Goal: Information Seeking & Learning: Check status

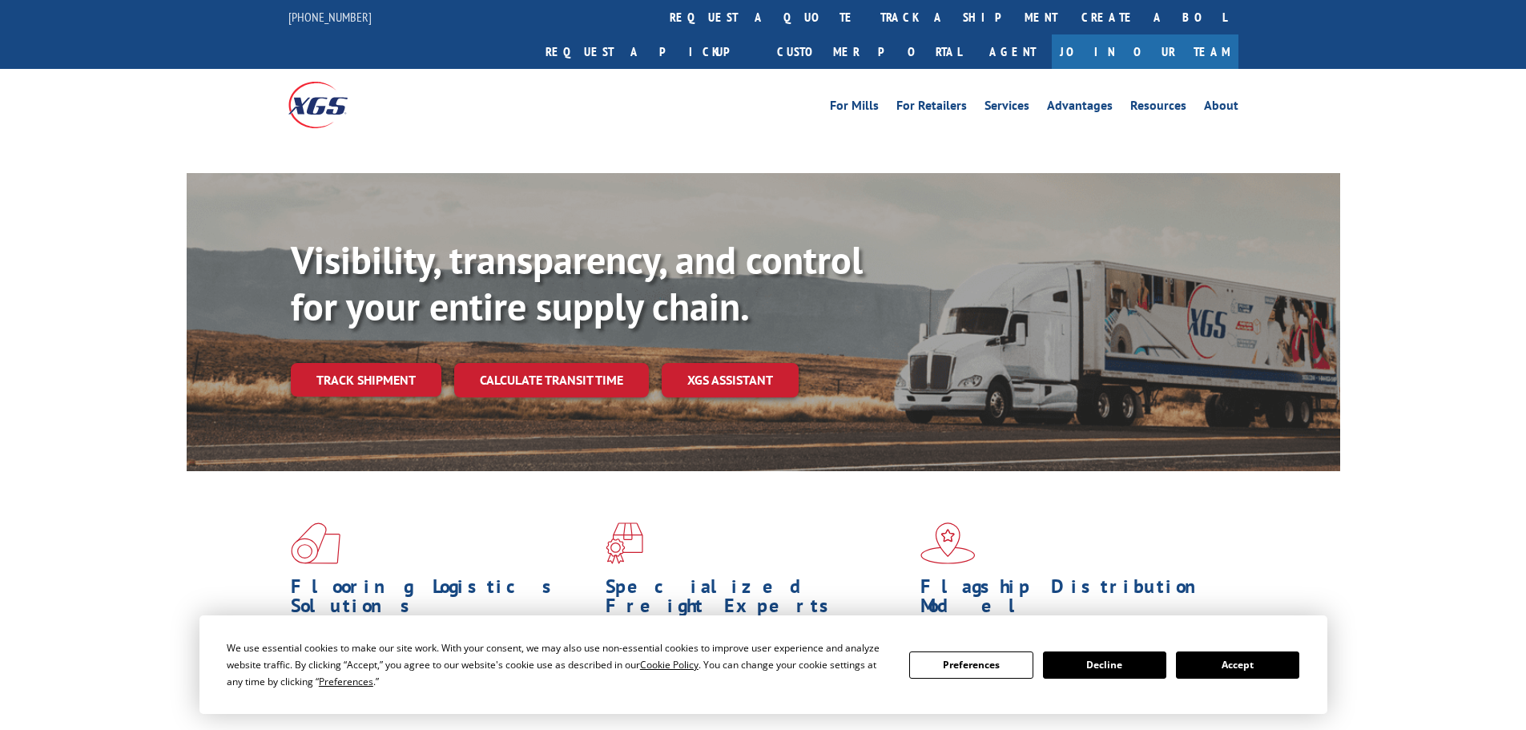
click at [1212, 665] on button "Accept" at bounding box center [1237, 664] width 123 height 27
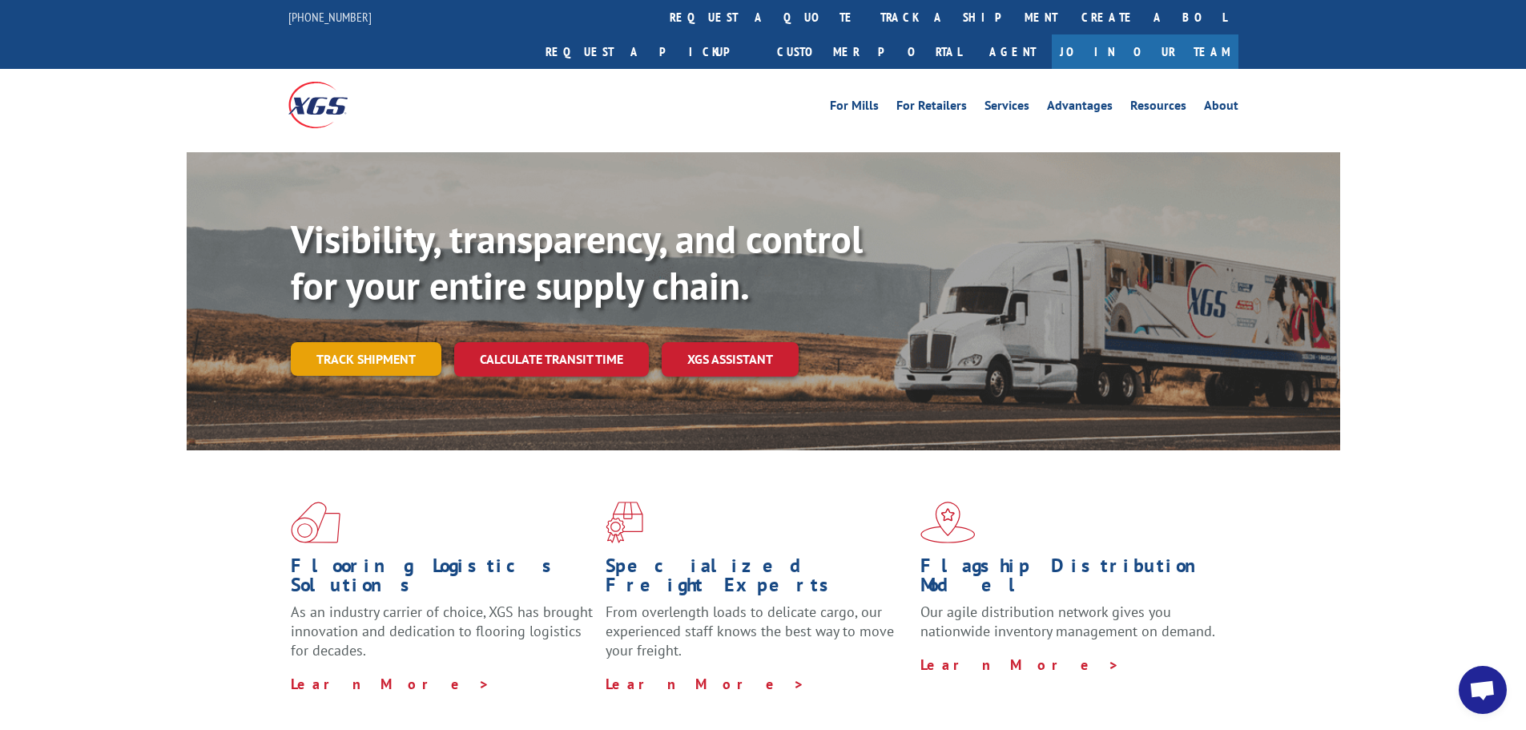
click at [367, 342] on link "Track shipment" at bounding box center [366, 359] width 151 height 34
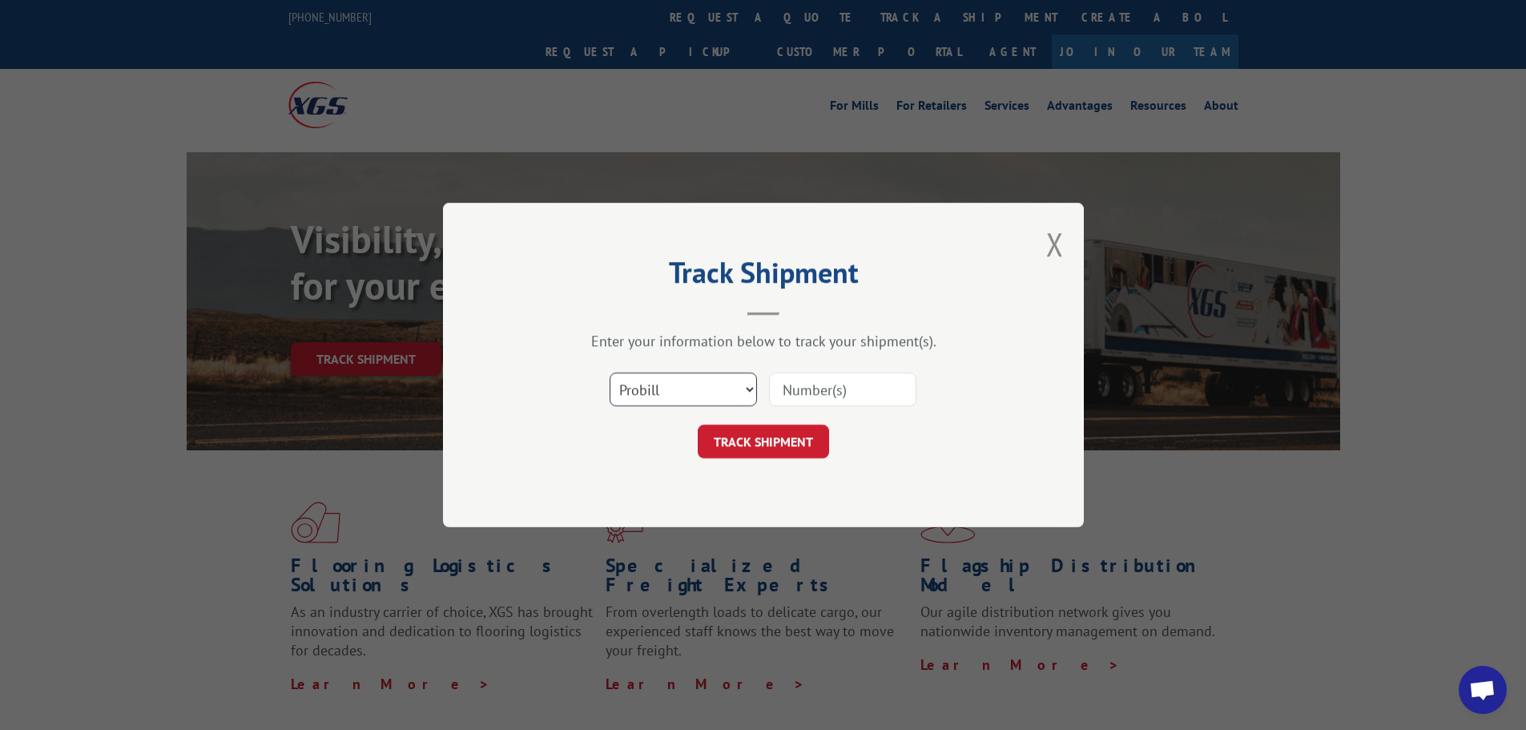
click at [699, 399] on select "Select category... Probill BOL PO" at bounding box center [683, 389] width 147 height 34
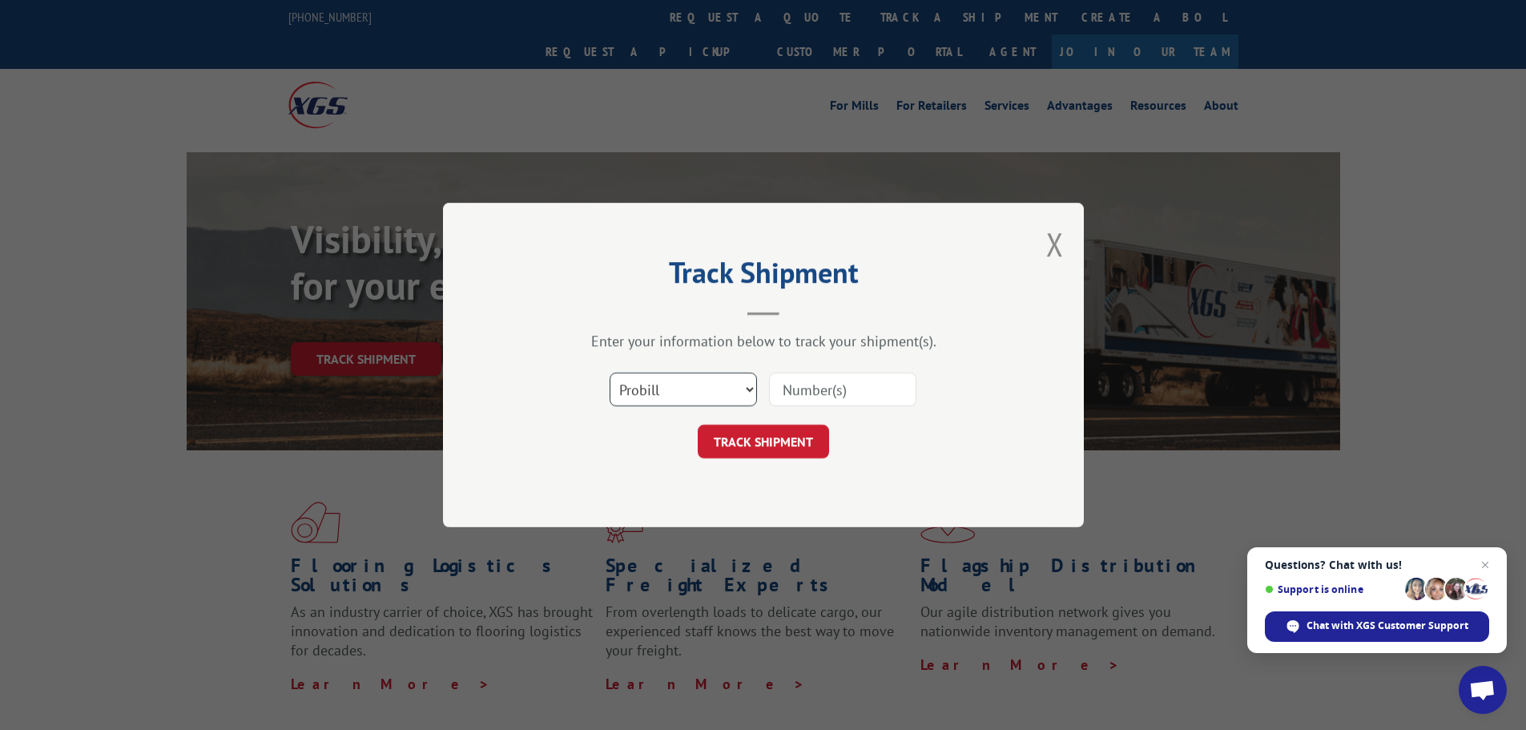
select select "bol"
click at [610, 372] on select "Select category... Probill BOL PO" at bounding box center [683, 389] width 147 height 34
click at [782, 390] on input at bounding box center [842, 389] width 147 height 34
paste input "7077870"
type input "7077870"
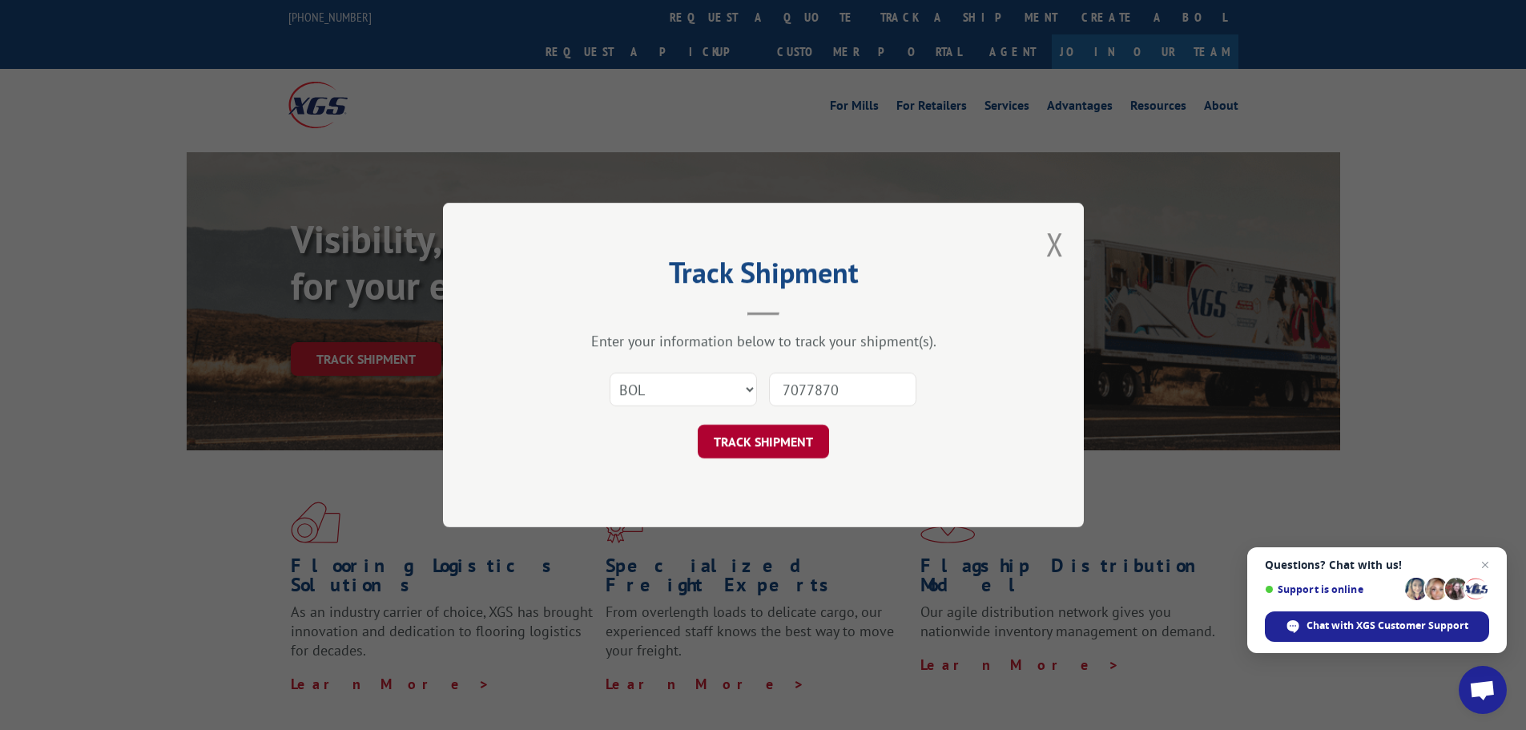
click at [788, 437] on button "TRACK SHIPMENT" at bounding box center [763, 442] width 131 height 34
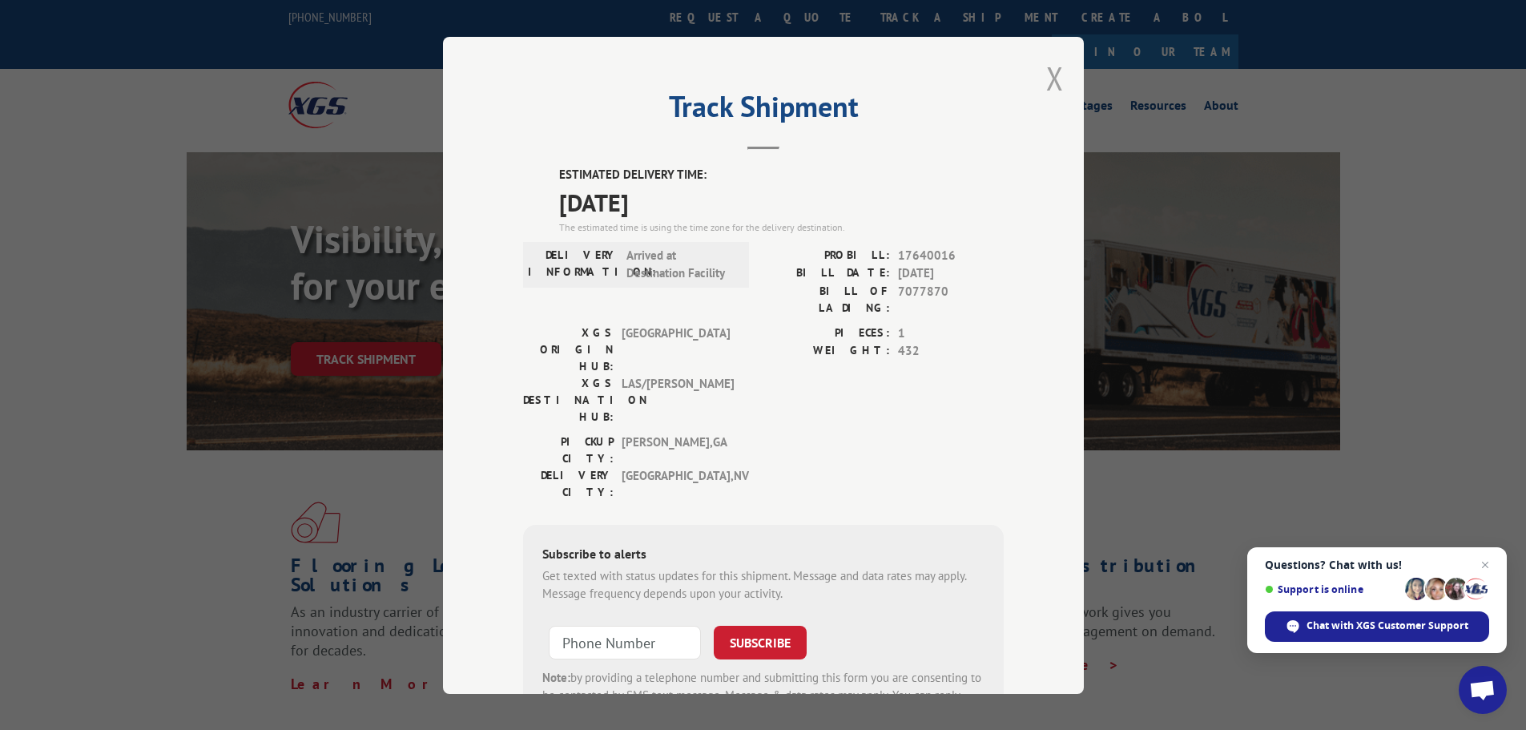
click at [1049, 81] on button "Close modal" at bounding box center [1055, 78] width 18 height 42
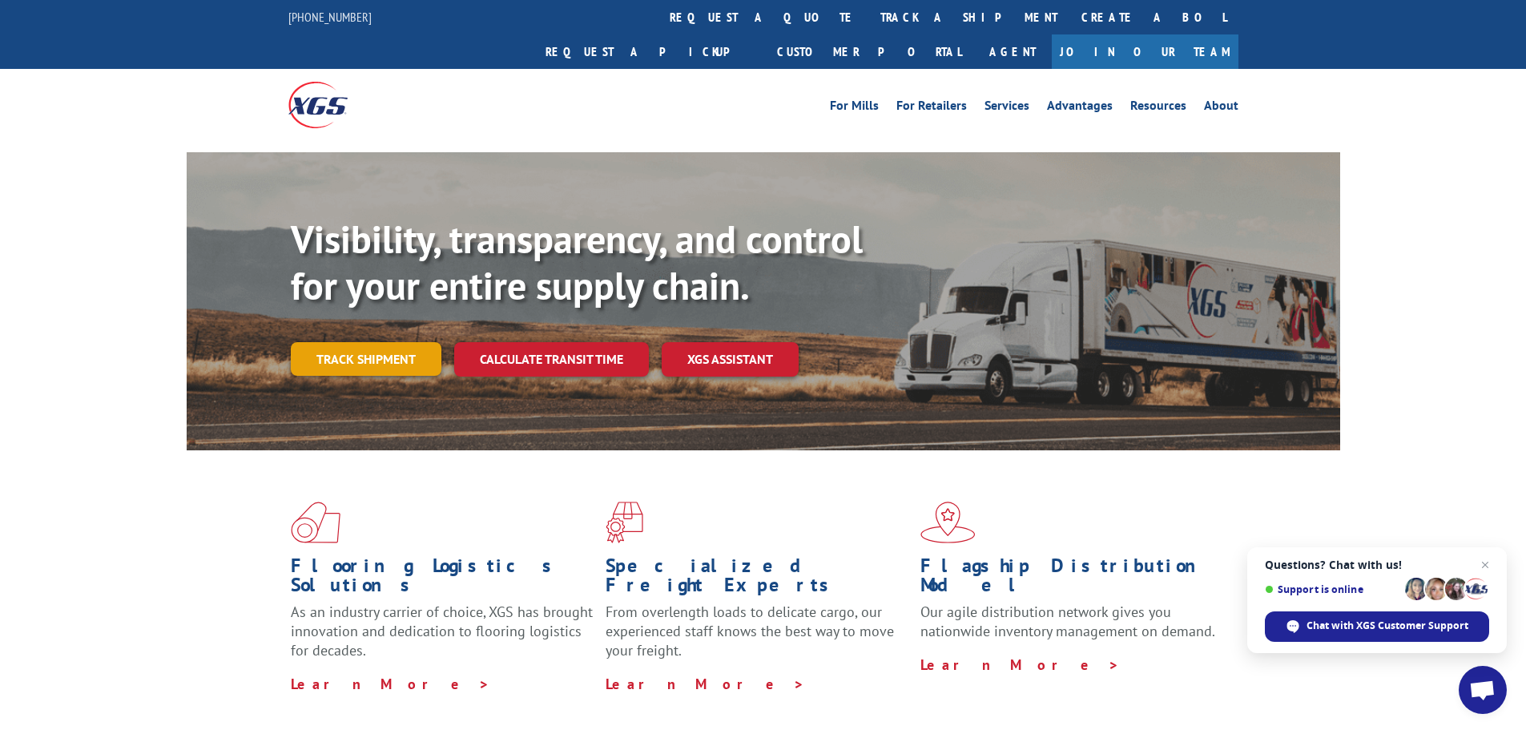
click at [372, 342] on link "Track shipment" at bounding box center [366, 359] width 151 height 34
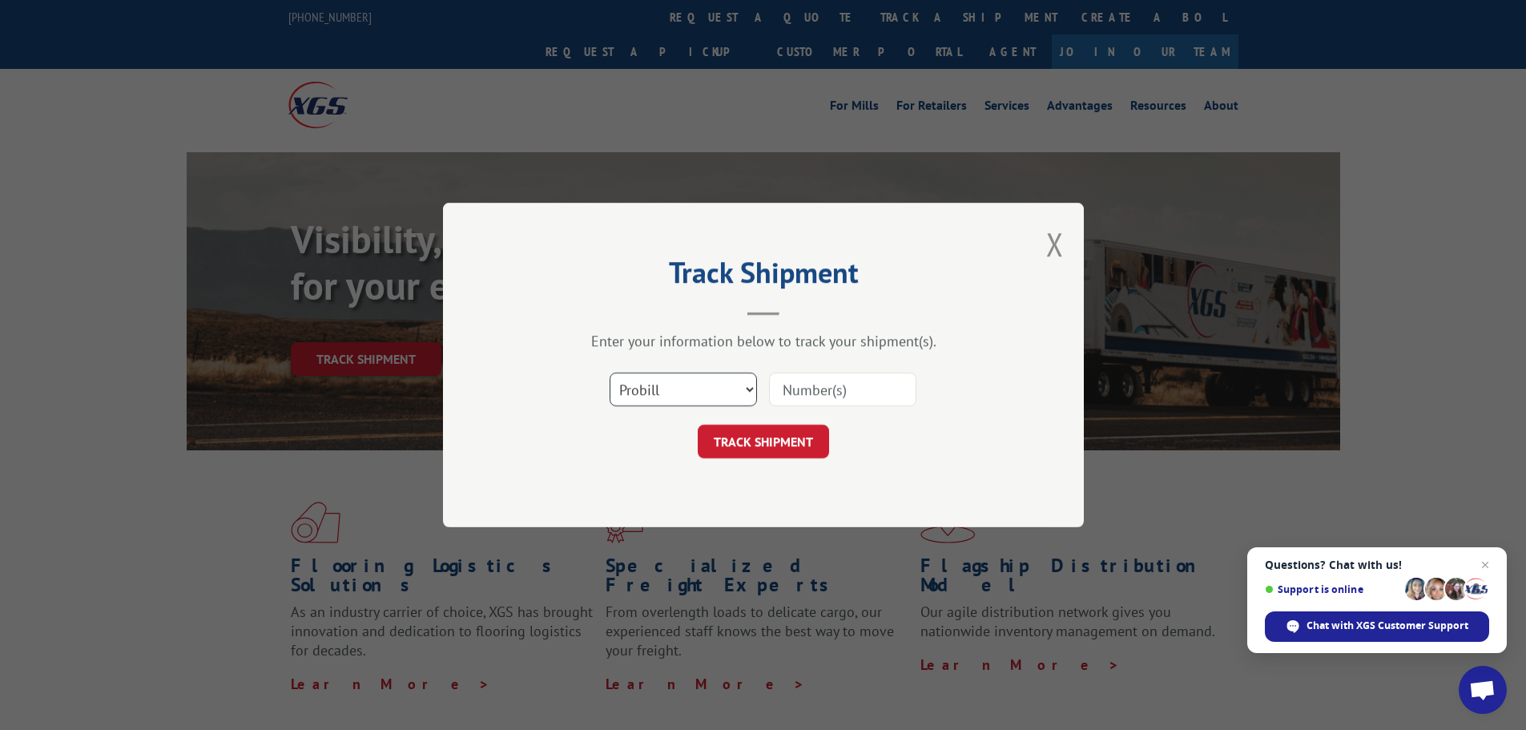
click at [691, 389] on select "Select category... Probill BOL PO" at bounding box center [683, 389] width 147 height 34
select select "bol"
click at [610, 372] on select "Select category... Probill BOL PO" at bounding box center [683, 389] width 147 height 34
click at [801, 384] on input at bounding box center [842, 389] width 147 height 34
paste input "5606268"
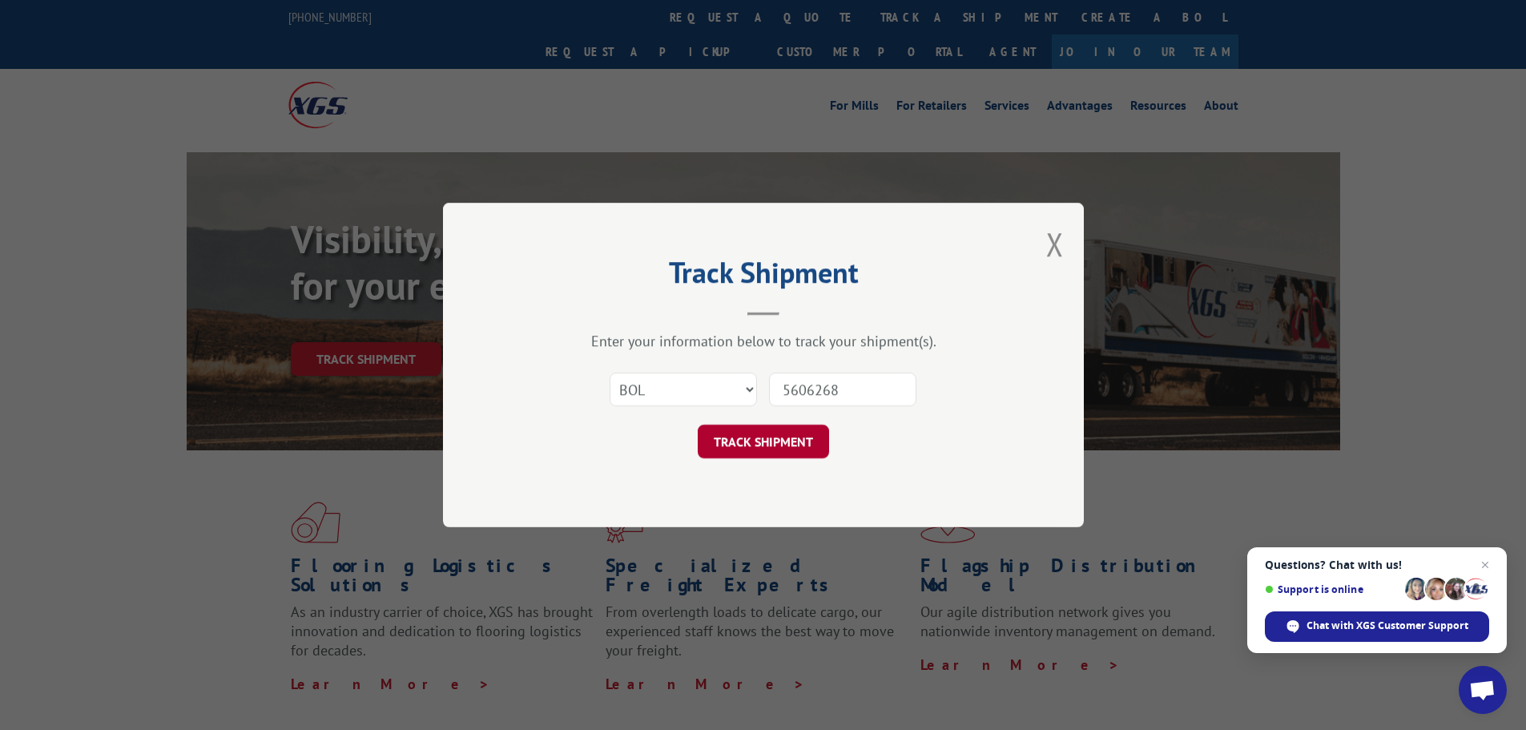
type input "5606268"
click at [751, 425] on button "TRACK SHIPMENT" at bounding box center [763, 442] width 131 height 34
